Goal: Task Accomplishment & Management: Complete application form

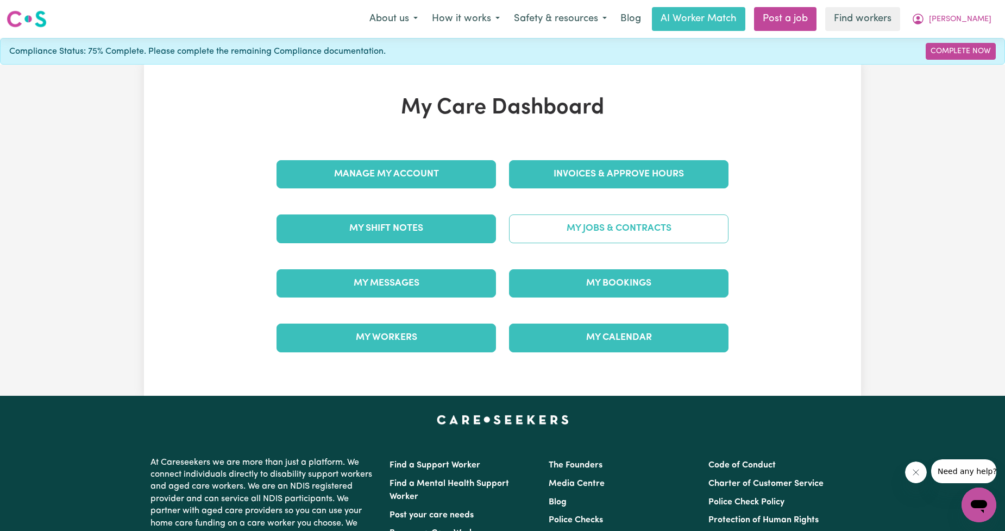
click at [608, 225] on link "My Jobs & Contracts" at bounding box center [618, 229] width 219 height 28
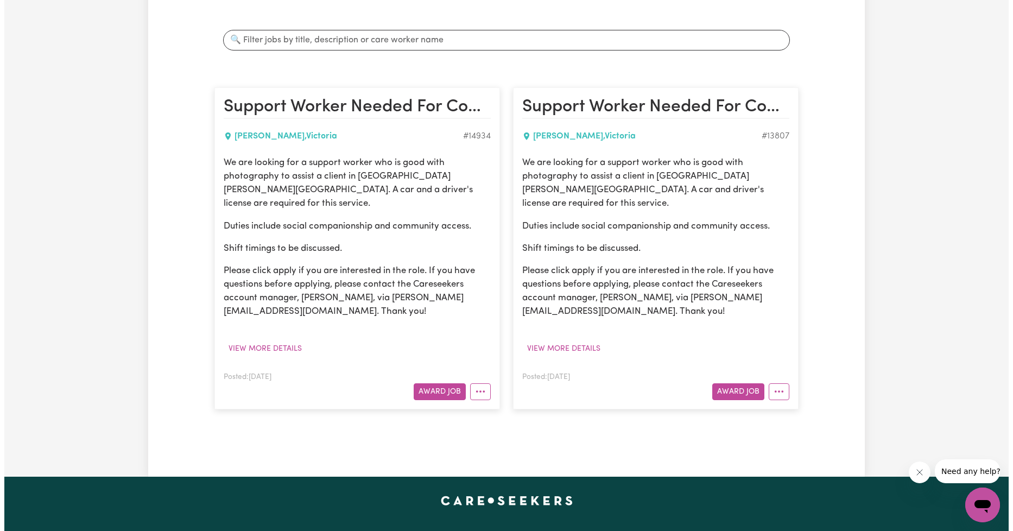
scroll to position [201, 0]
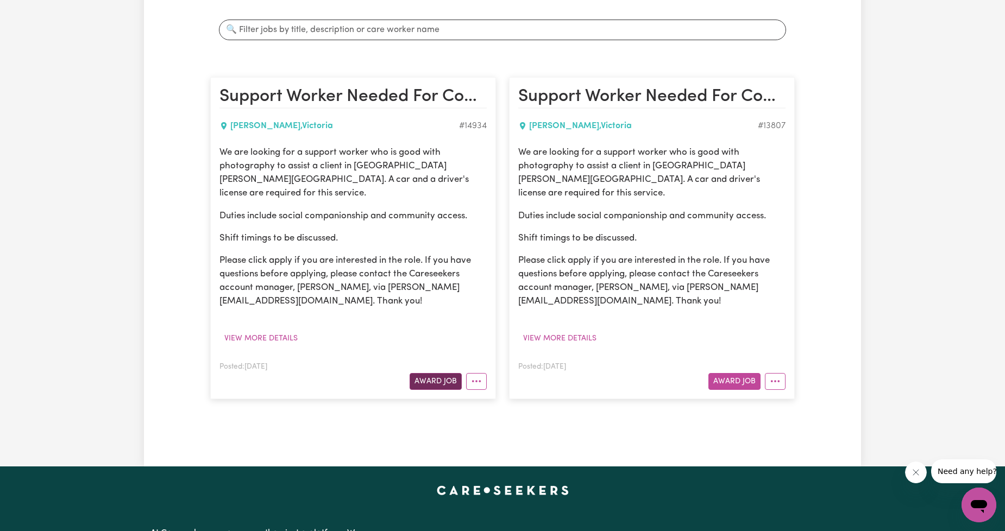
click at [437, 374] on button "Award Job" at bounding box center [436, 381] width 52 height 17
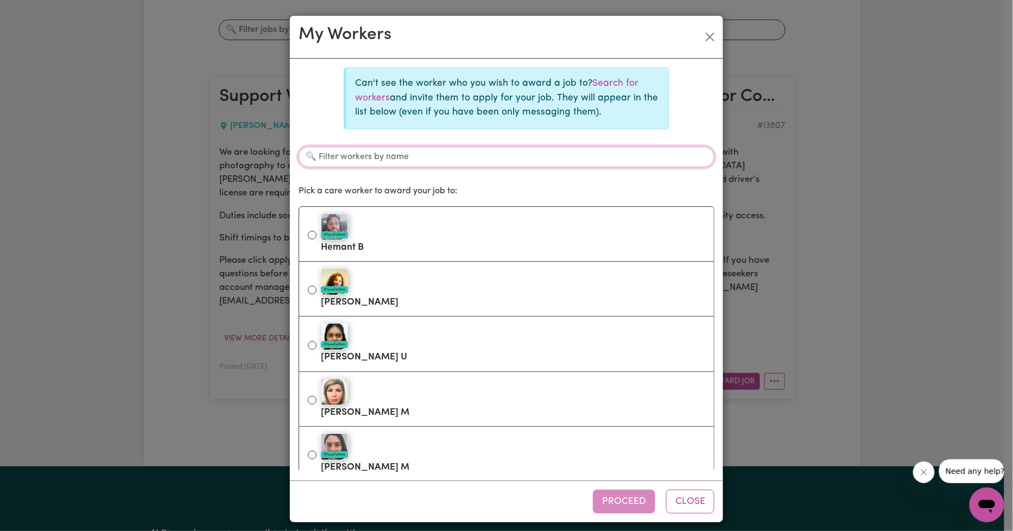
click at [416, 159] on input "Filter workers by name" at bounding box center [507, 157] width 416 height 21
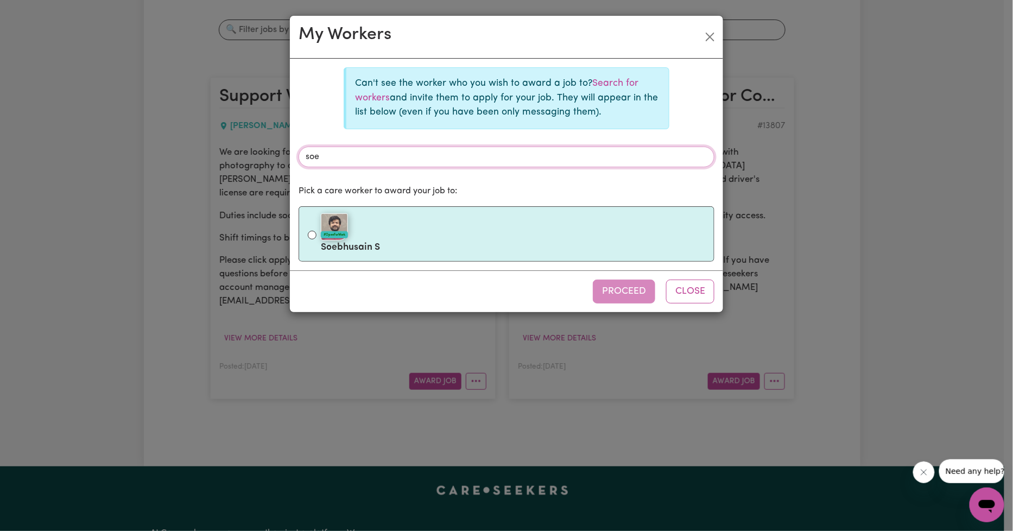
type input "soe"
click at [381, 223] on div "#OpenForWork" at bounding box center [513, 226] width 385 height 27
click at [317, 231] on input "#OpenForWork Soebhusain S" at bounding box center [312, 235] width 9 height 9
radio input "true"
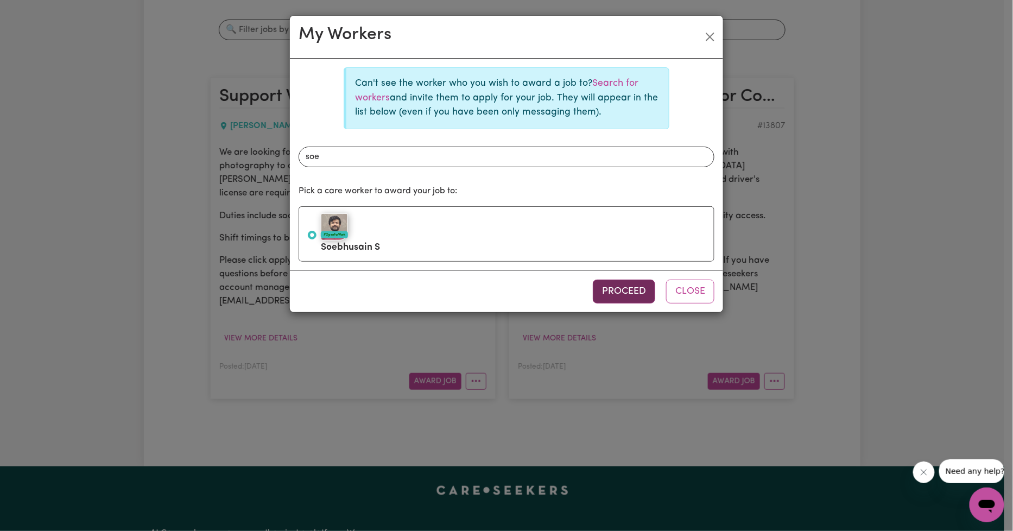
click at [621, 293] on button "Proceed" at bounding box center [624, 292] width 62 height 24
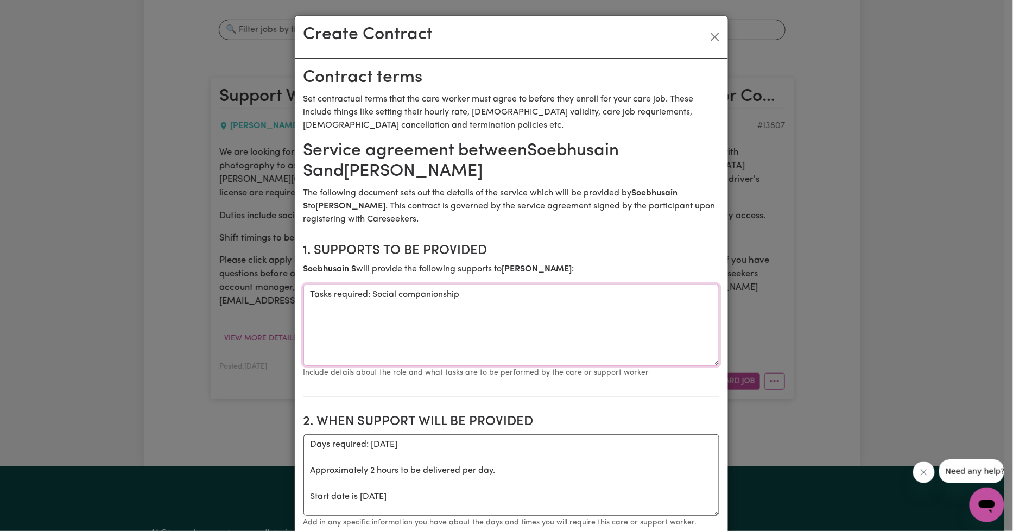
drag, startPoint x: 459, startPoint y: 308, endPoint x: 370, endPoint y: 294, distance: 90.7
click at [370, 294] on textarea "Tasks required: Social companionship" at bounding box center [512, 325] width 416 height 81
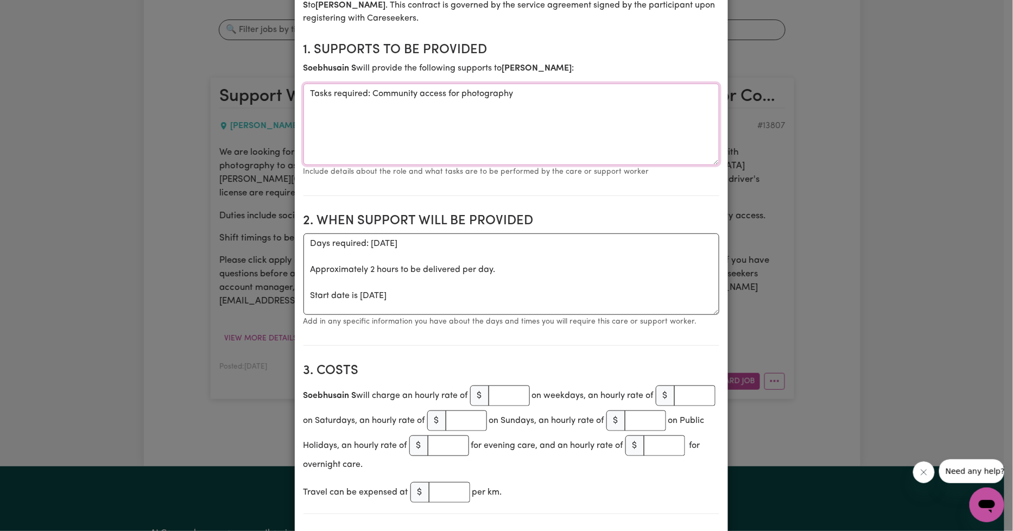
type textarea "Tasks required: Community access for photography"
click at [371, 249] on textarea "Days required: monday Approximately 2 hours to be delivered per day. Start date…" at bounding box center [512, 274] width 416 height 81
click at [375, 250] on textarea "Days required: monday Approximately 2 hours to be delivered per day. Start date…" at bounding box center [512, 274] width 416 height 81
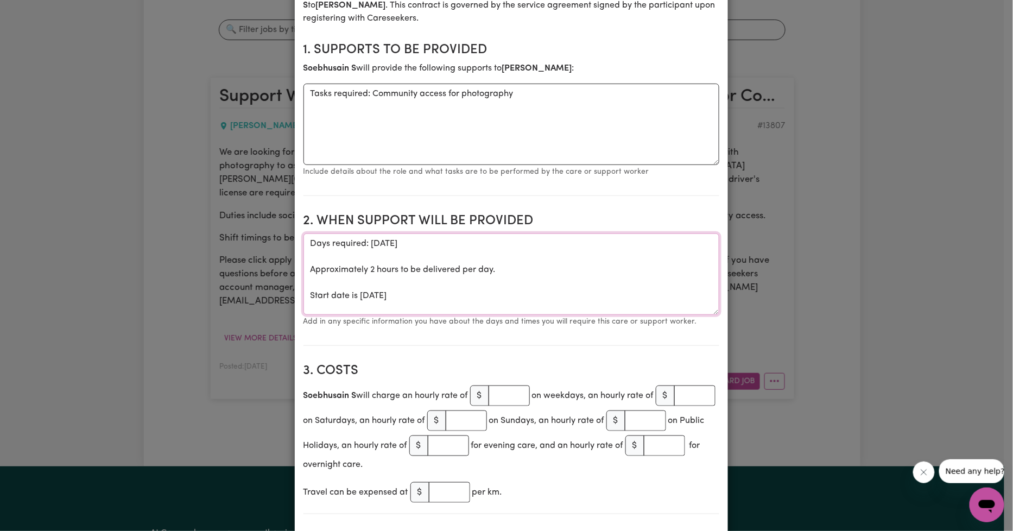
click at [375, 250] on textarea "Days required: monday Approximately 2 hours to be delivered per day. Start date…" at bounding box center [512, 274] width 416 height 81
click at [367, 270] on textarea "Days required: Wednesday Approximately 2 hours to be delivered per day. Start d…" at bounding box center [512, 274] width 416 height 81
click at [454, 287] on textarea "Days required: Wednesday Approximately 5 hours to be delivered per day. Start d…" at bounding box center [512, 274] width 416 height 81
drag, startPoint x: 421, startPoint y: 294, endPoint x: 357, endPoint y: 292, distance: 64.1
click at [357, 292] on textarea "Days required: Wednesday Approximately 5 hours to be delivered per day. Start d…" at bounding box center [512, 274] width 416 height 81
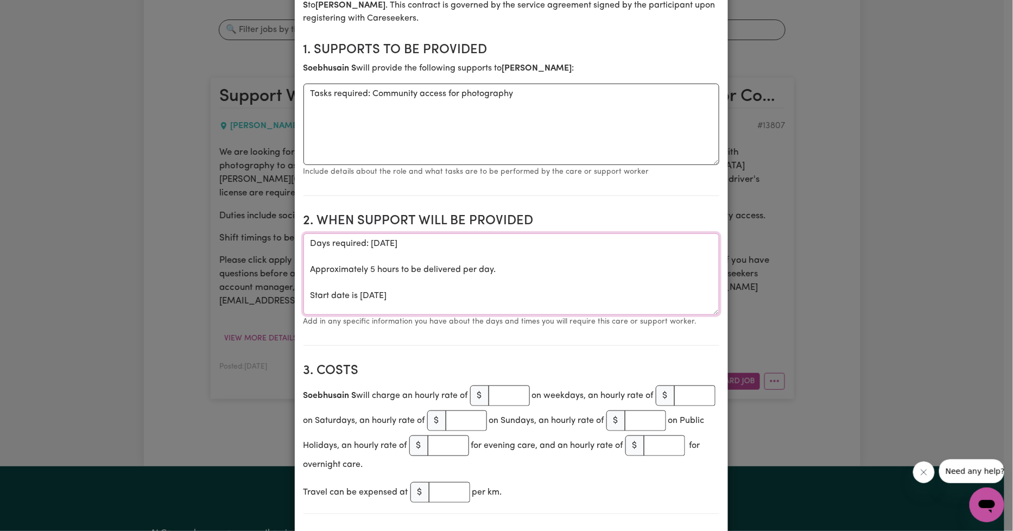
type textarea "Days required: Wednesday Approximately 5 hours to be delivered per day. Start d…"
click at [501, 394] on input "number" at bounding box center [509, 396] width 41 height 21
paste input "63.27"
type input "63.27"
click at [437, 502] on input "number" at bounding box center [449, 492] width 41 height 21
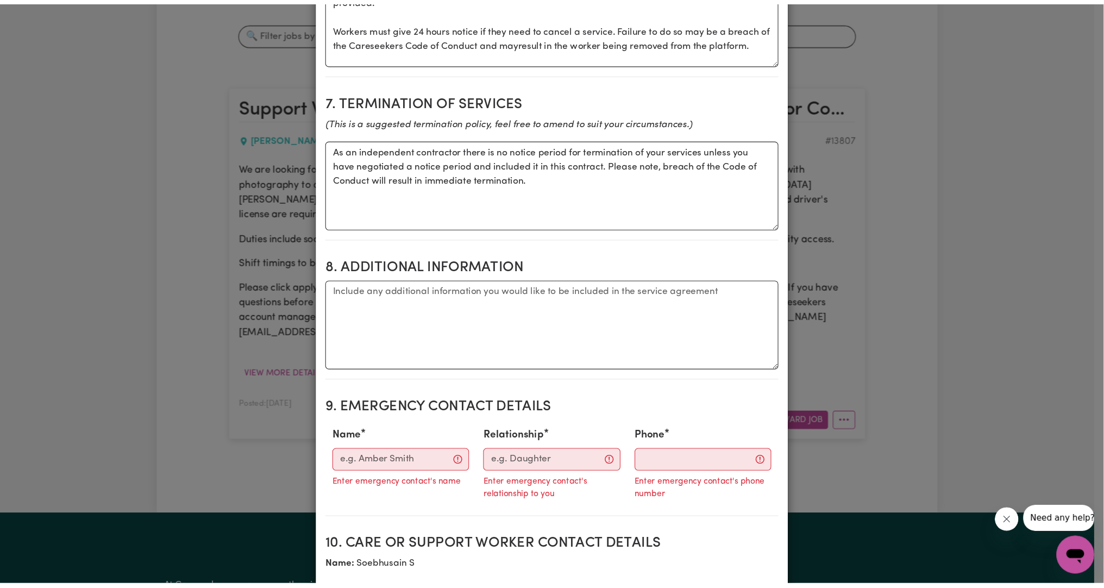
scroll to position [0, 0]
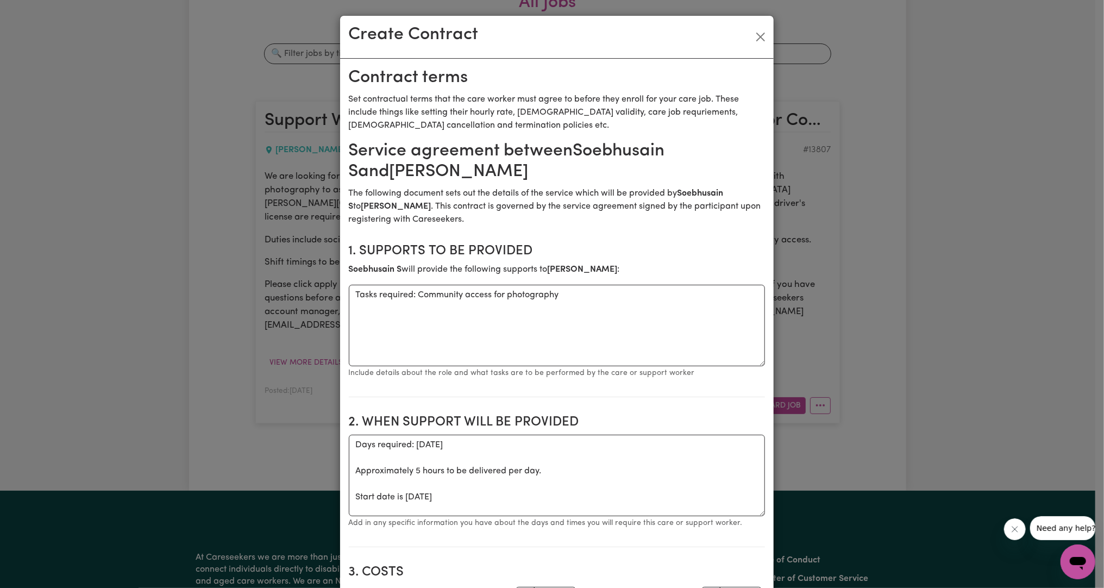
type input "1"
click at [462, 342] on textarea "Tasks required: Community access for photography" at bounding box center [557, 325] width 416 height 81
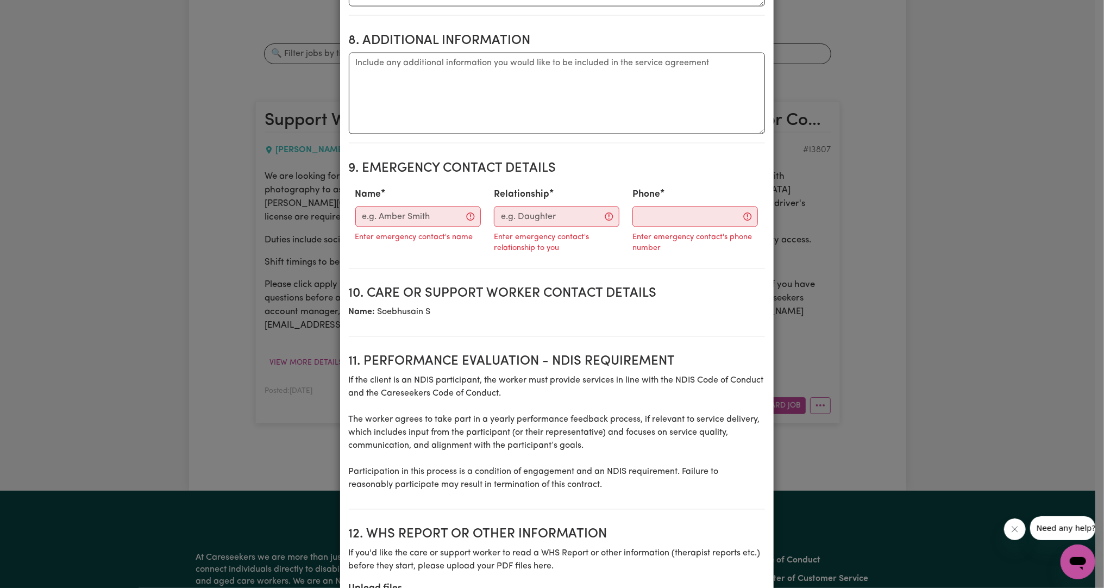
scroll to position [1349, 0]
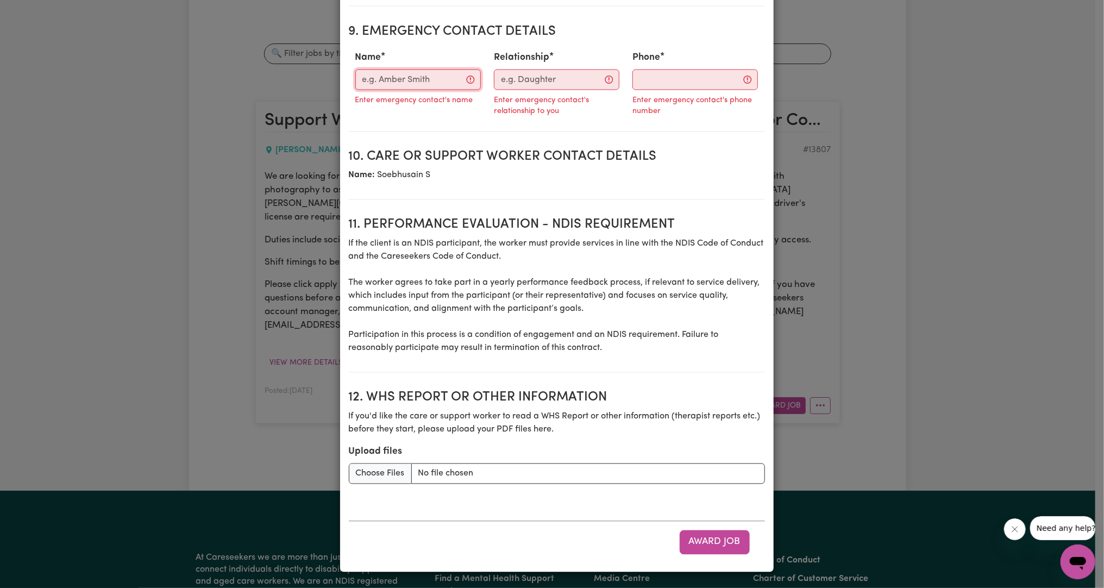
click at [417, 85] on input "Name" at bounding box center [417, 80] width 125 height 21
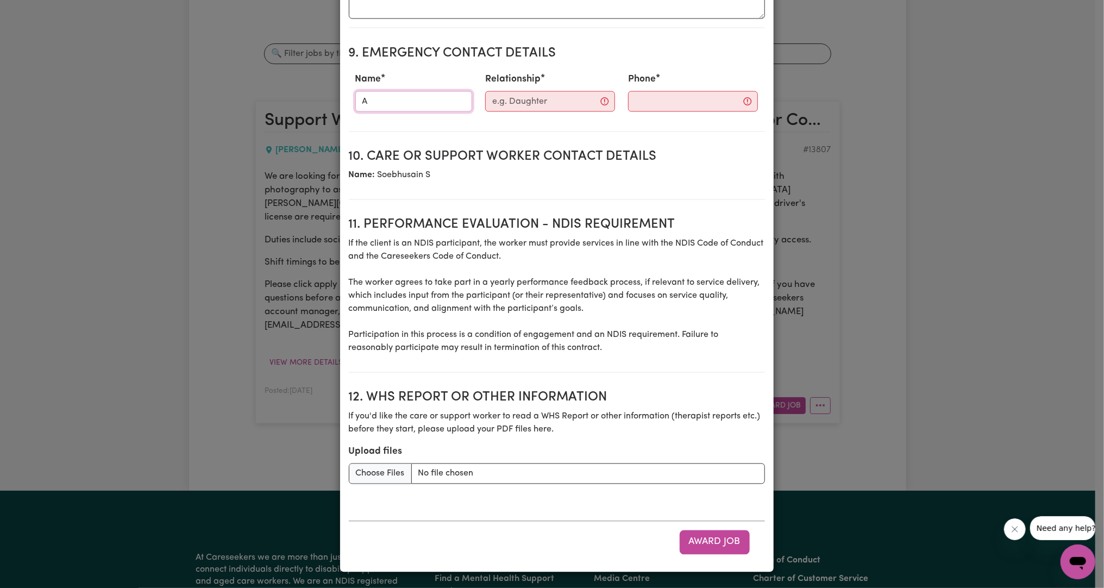
scroll to position [1327, 0]
type input "Angelo"
click at [516, 106] on input "Relationship" at bounding box center [550, 101] width 130 height 21
type input "Nominee"
paste input "0482850533"
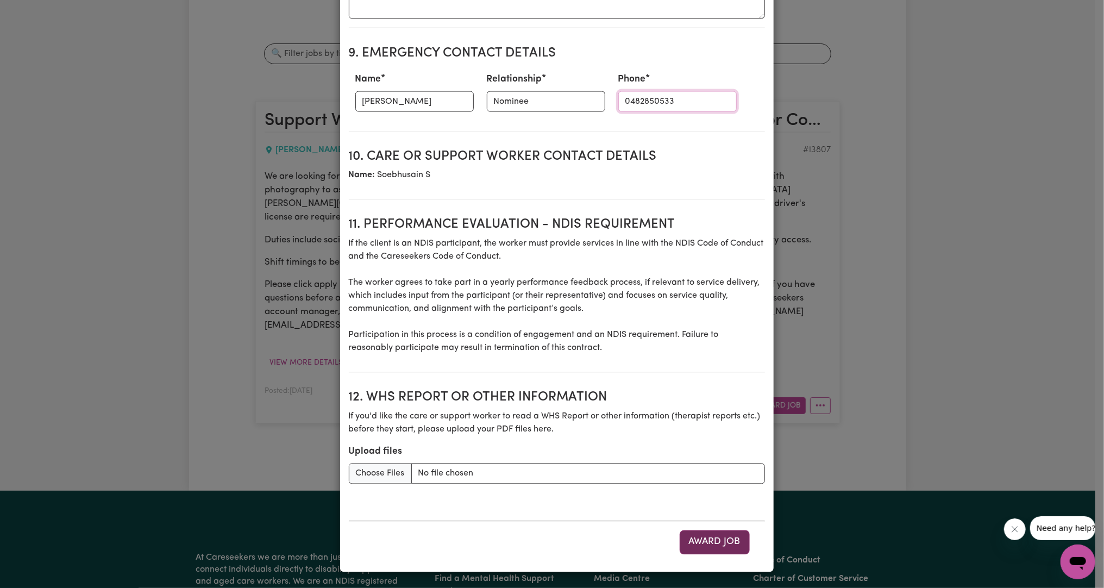
type input "0482850533"
click at [707, 531] on button "Award Job" at bounding box center [714, 542] width 70 height 24
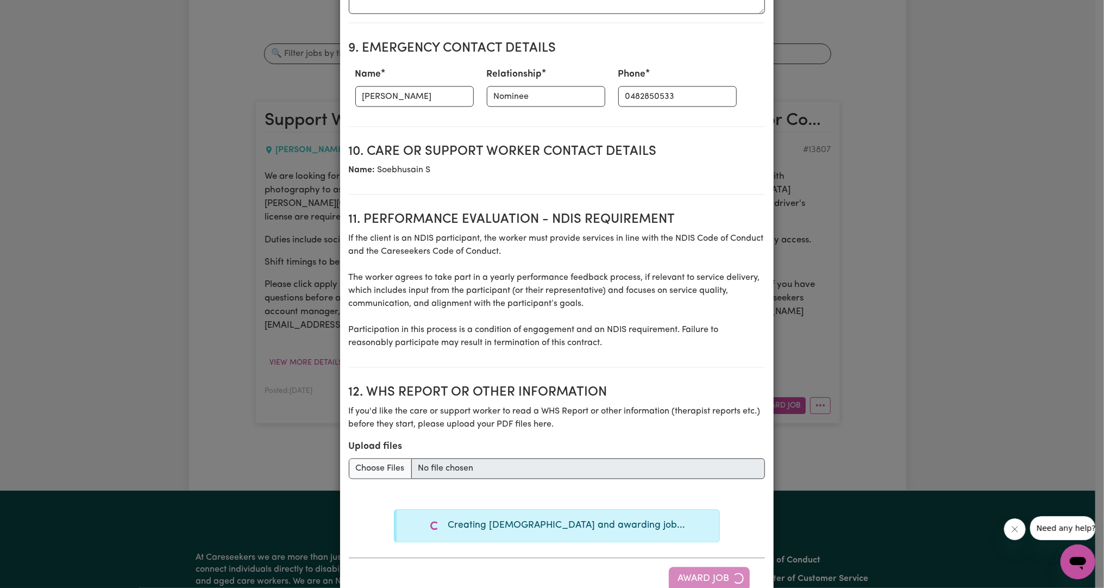
type textarea "Tasks required: Social companionship"
type textarea "Days required: monday Approximately 2 hours to be delivered per day. Start date…"
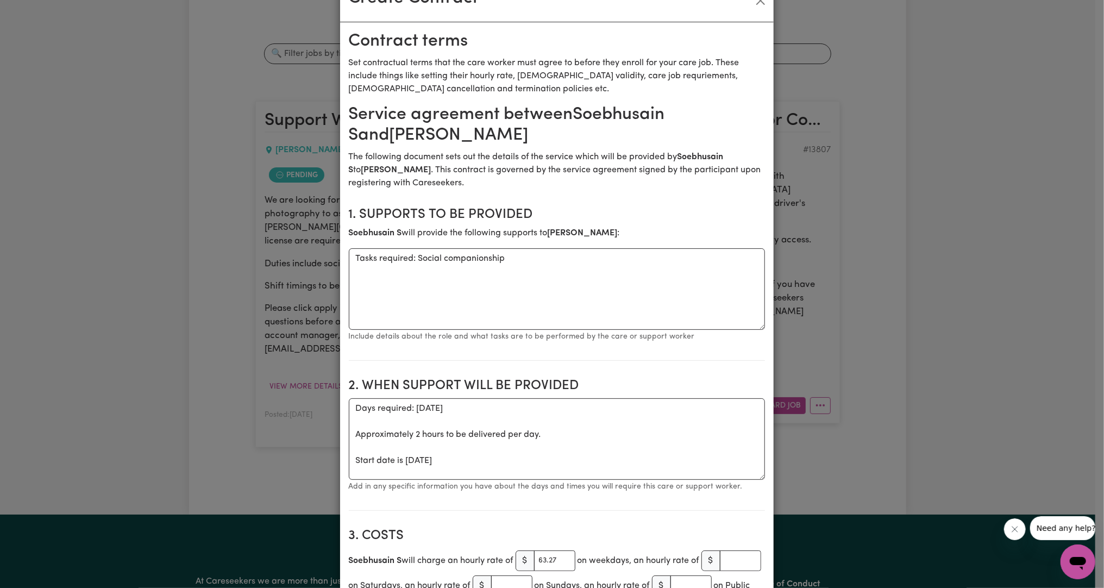
scroll to position [0, 0]
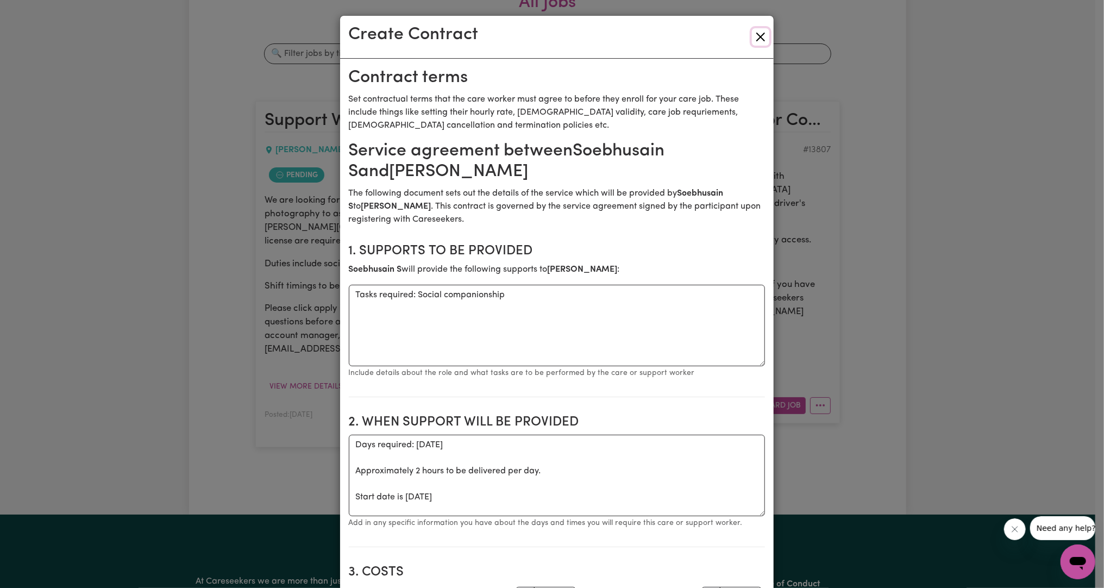
click at [754, 42] on button "Close" at bounding box center [760, 36] width 17 height 17
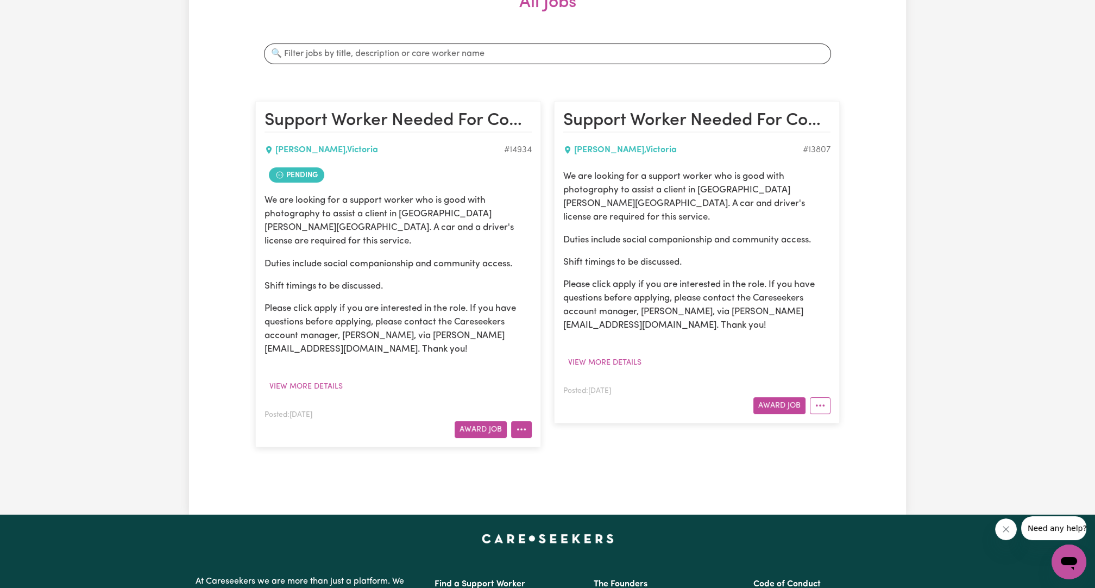
click at [520, 424] on icon "More options" at bounding box center [521, 429] width 11 height 11
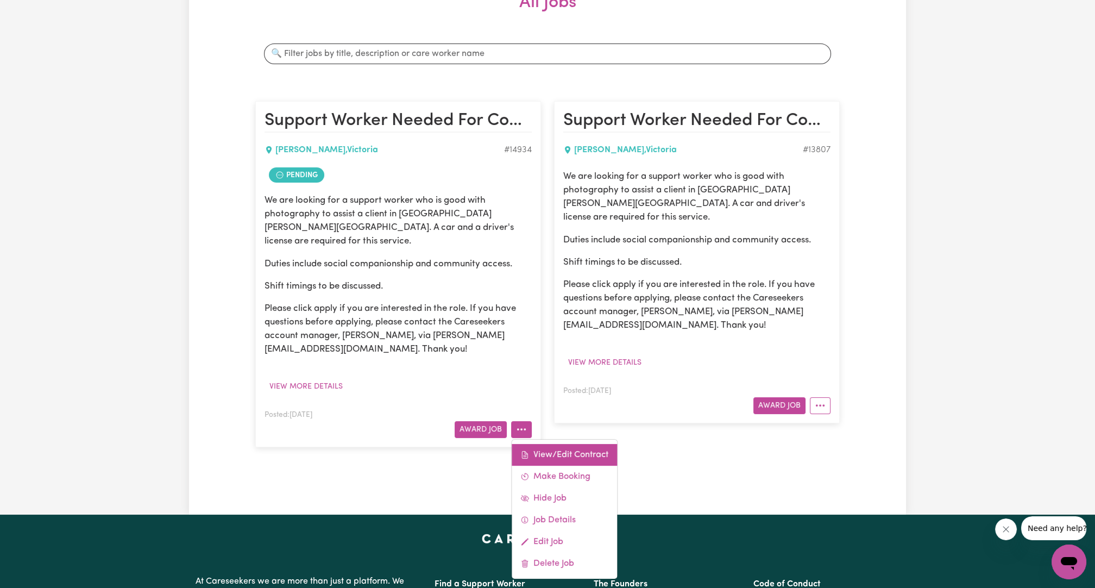
click at [568, 444] on link "View/Edit Contract" at bounding box center [564, 455] width 105 height 22
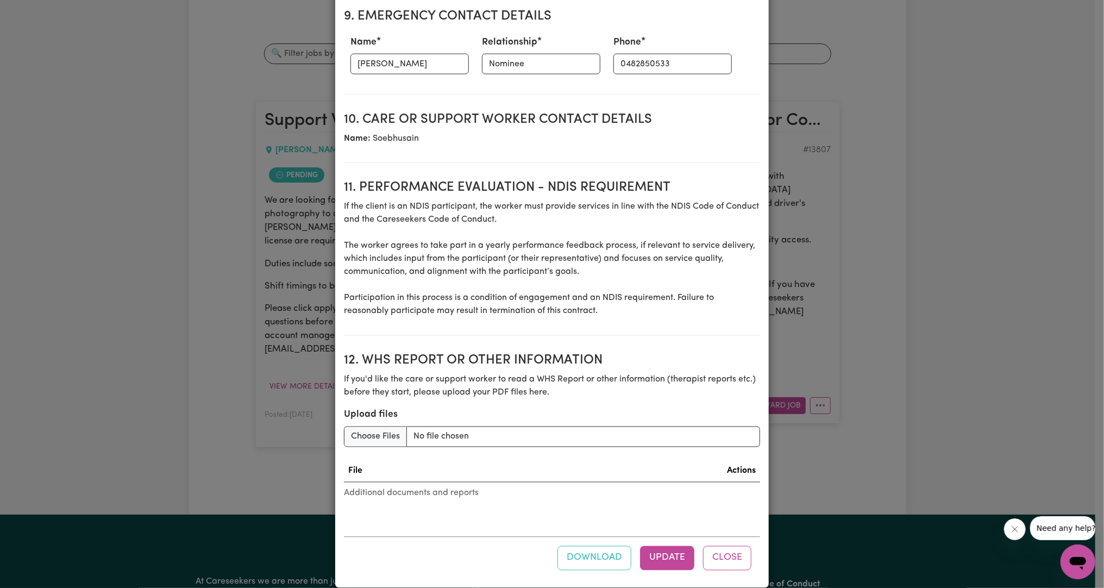
scroll to position [1298, 0]
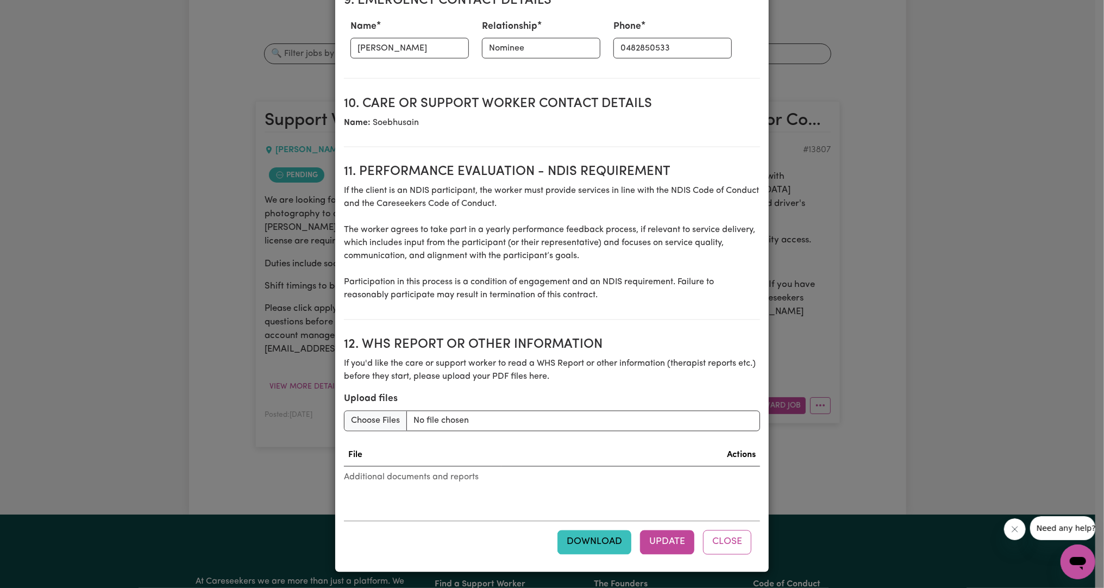
click at [603, 531] on button "Download" at bounding box center [594, 542] width 74 height 24
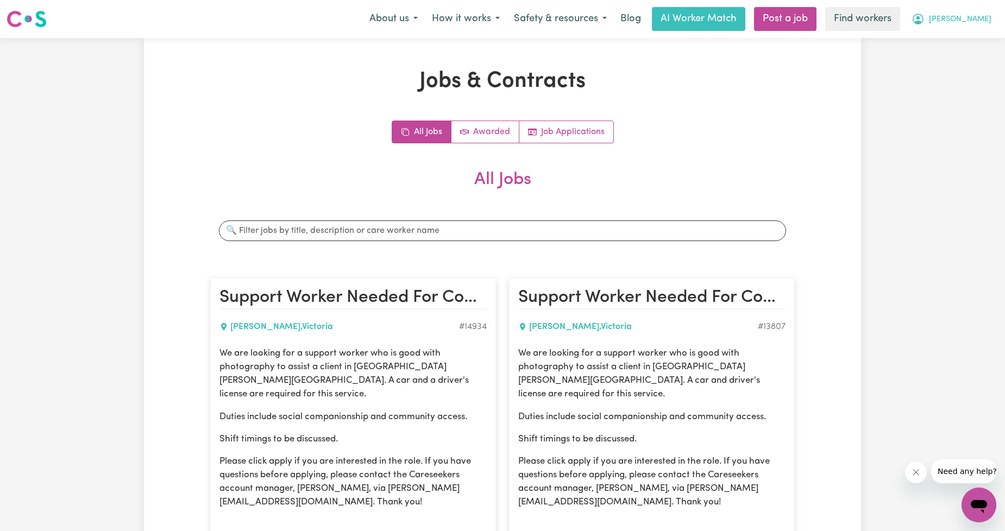
click at [972, 20] on button "[PERSON_NAME]" at bounding box center [951, 19] width 94 height 23
click at [965, 41] on link "My Dashboard" at bounding box center [955, 42] width 86 height 21
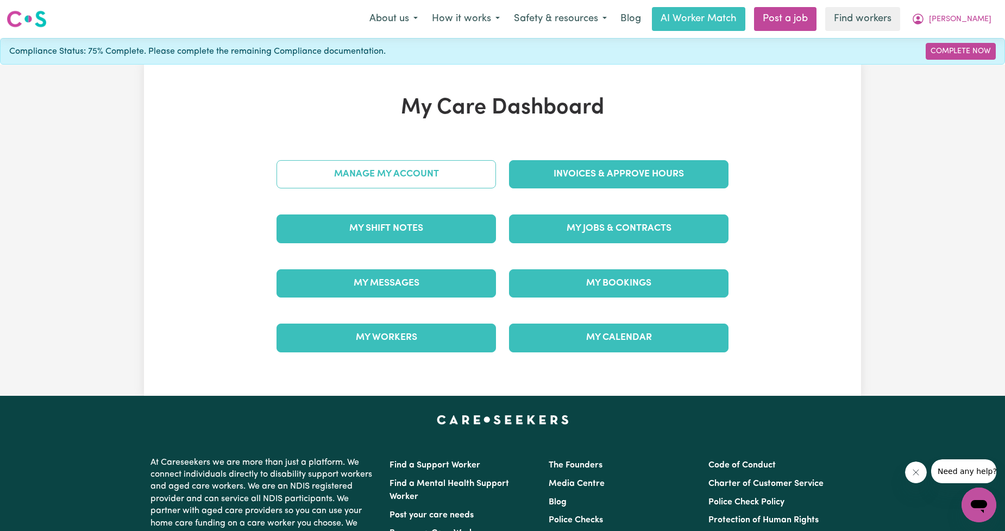
click at [351, 167] on link "Manage My Account" at bounding box center [385, 174] width 219 height 28
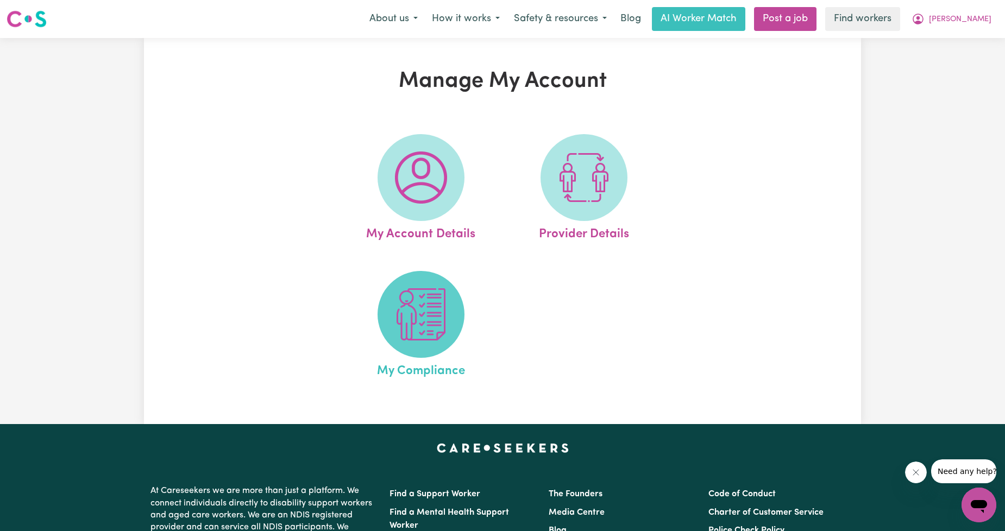
click at [417, 303] on img at bounding box center [421, 314] width 52 height 52
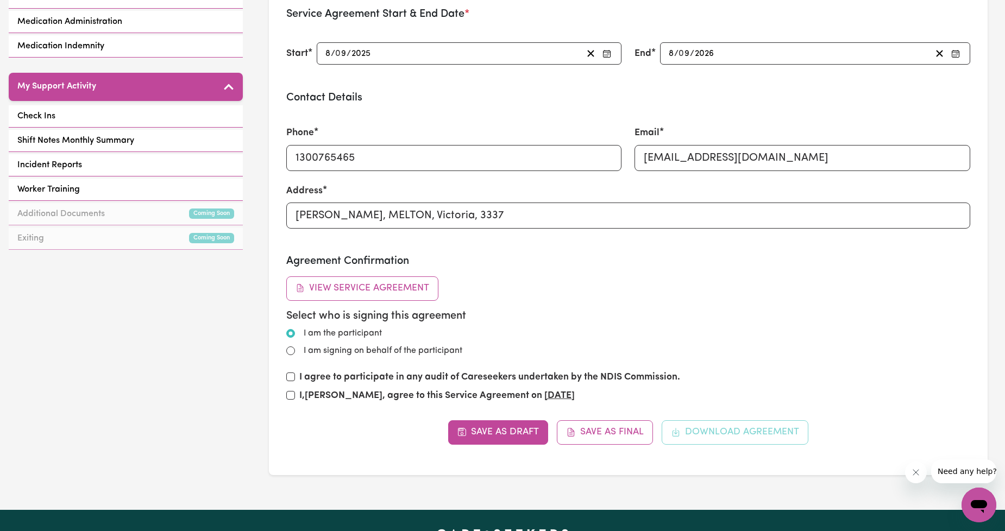
scroll to position [423, 0]
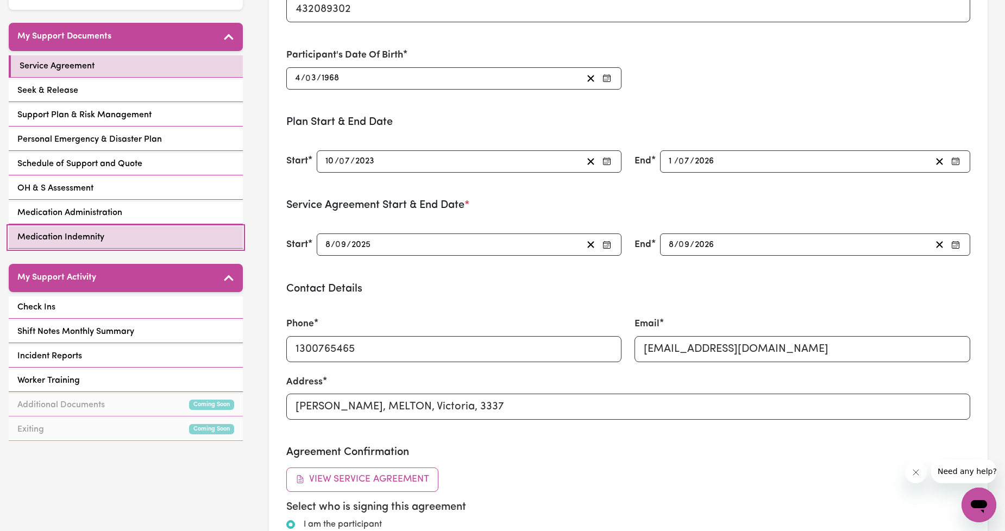
click at [58, 231] on span "Medication Indemnity" at bounding box center [60, 237] width 87 height 13
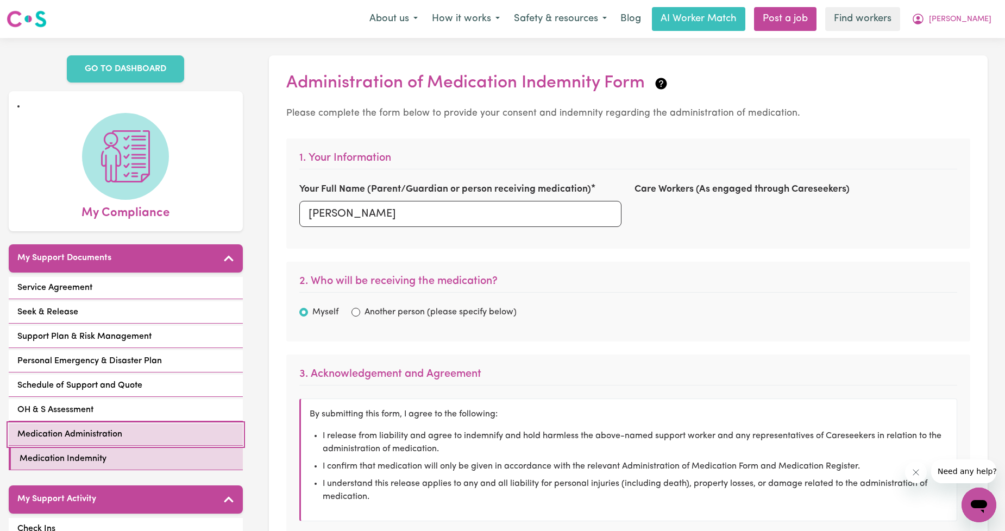
click at [79, 431] on link "Medication Administration" at bounding box center [126, 435] width 234 height 22
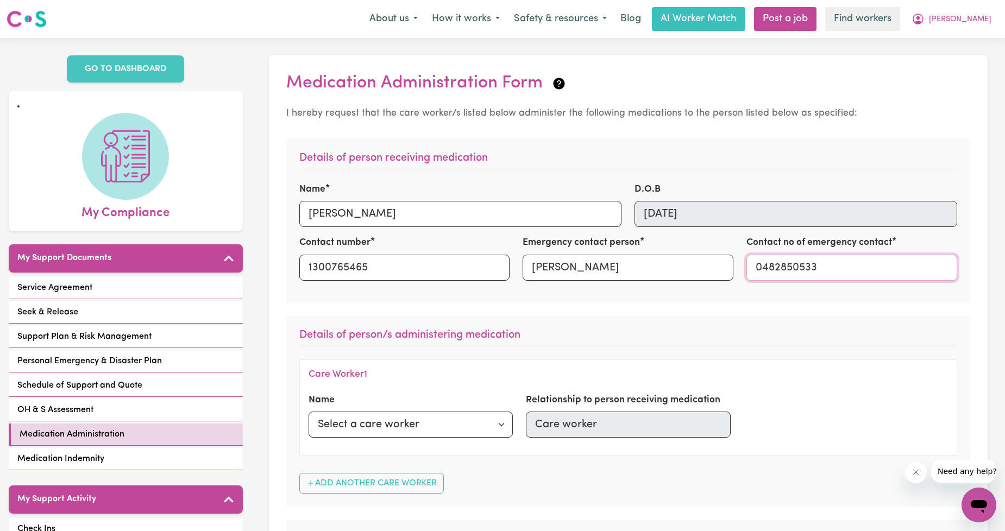
click at [794, 268] on input "0482850533" at bounding box center [851, 268] width 211 height 26
click at [116, 399] on link "OH & S Assessment" at bounding box center [126, 410] width 234 height 22
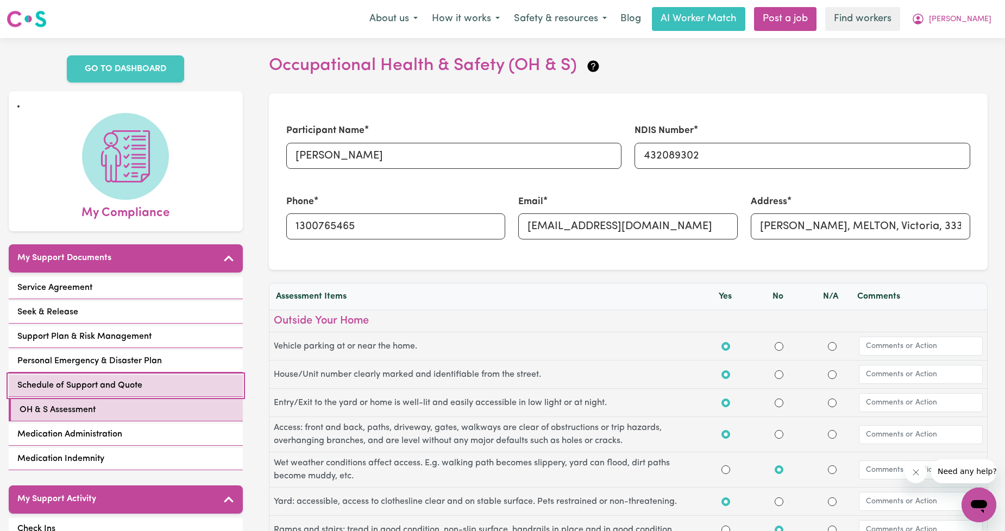
click at [110, 379] on span "Schedule of Support and Quote" at bounding box center [79, 385] width 125 height 13
